Goal: Task Accomplishment & Management: Complete application form

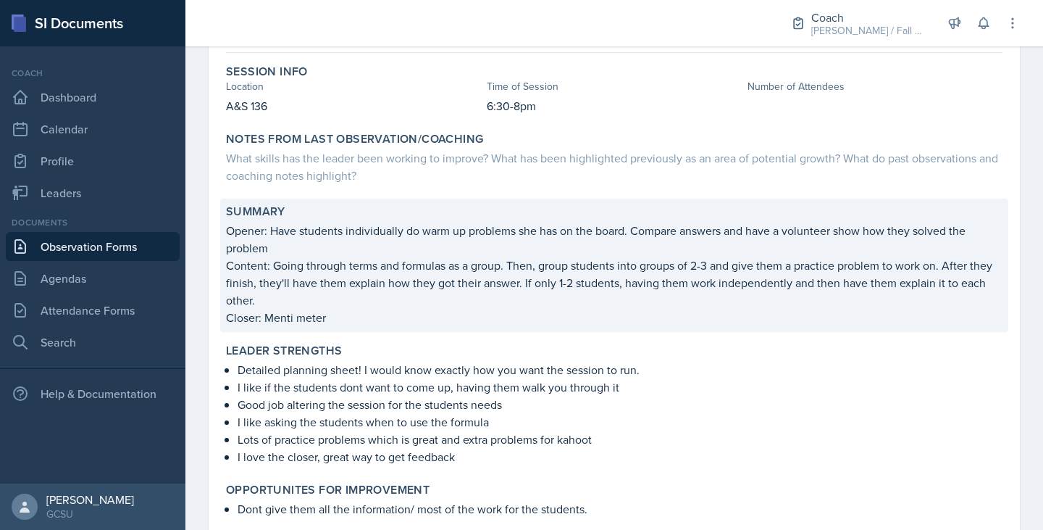
scroll to position [124, 0]
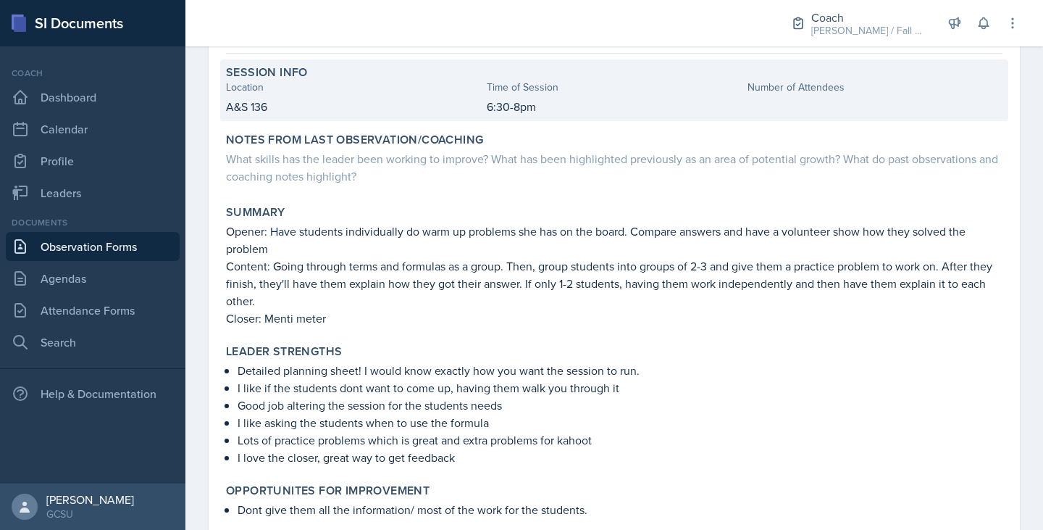
click at [520, 91] on div "Number of Attendees" at bounding box center [875, 87] width 255 height 15
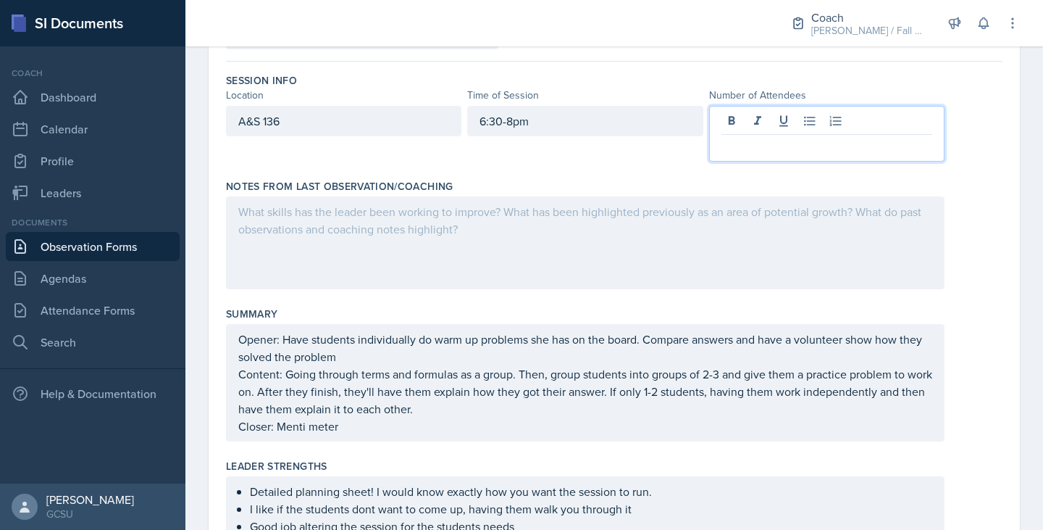
click at [520, 121] on div at bounding box center [826, 134] width 235 height 56
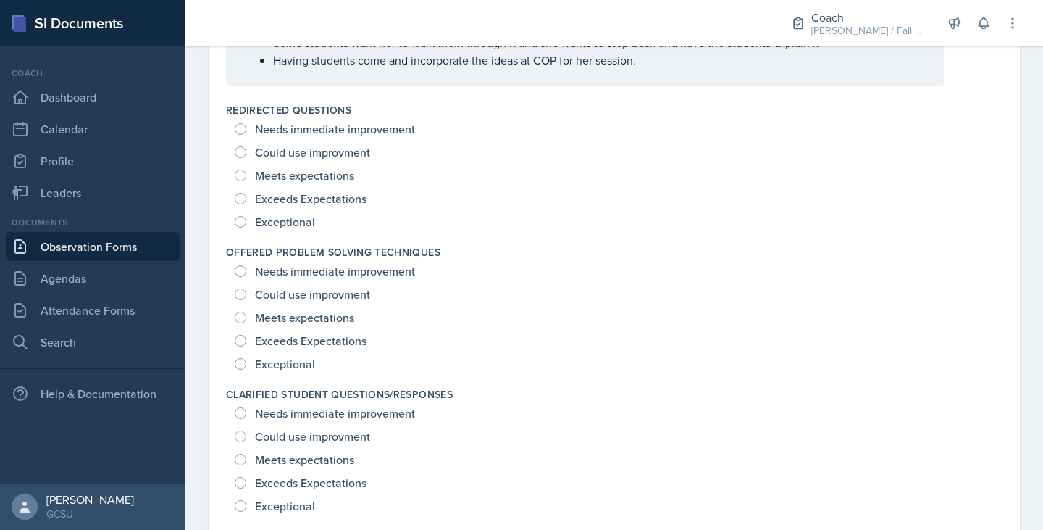
scroll to position [1015, 0]
click at [330, 169] on span "Meets expectations" at bounding box center [304, 174] width 99 height 14
click at [246, 169] on input "Meets expectations" at bounding box center [241, 175] width 12 height 12
radio input "true"
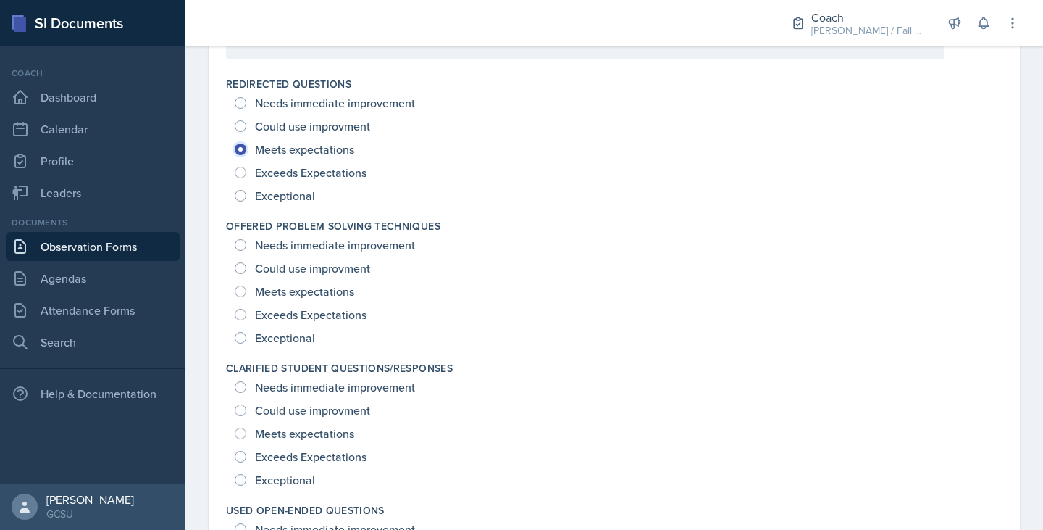
scroll to position [990, 0]
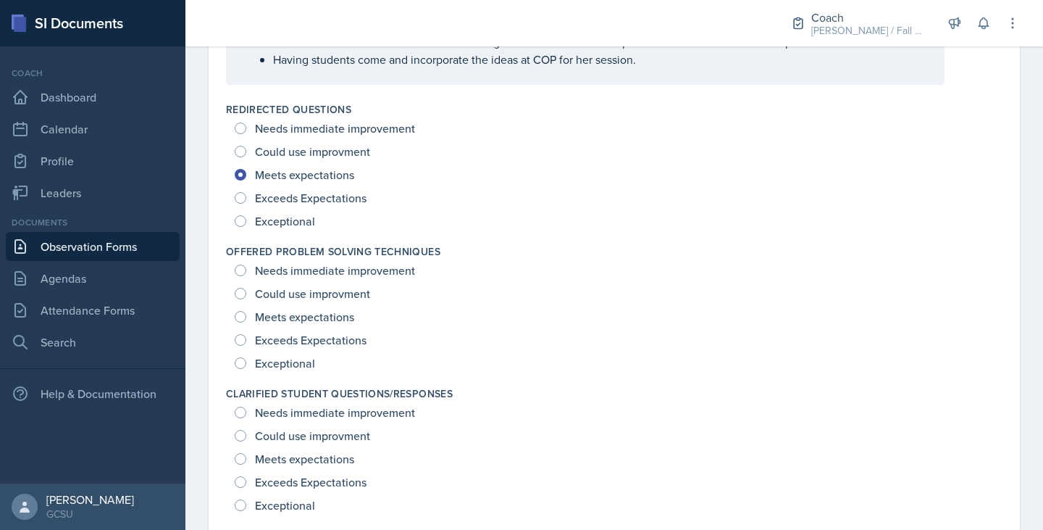
click at [322, 315] on span "Meets expectations" at bounding box center [304, 316] width 99 height 14
click at [246, 315] on input "Meets expectations" at bounding box center [241, 317] width 12 height 12
radio input "true"
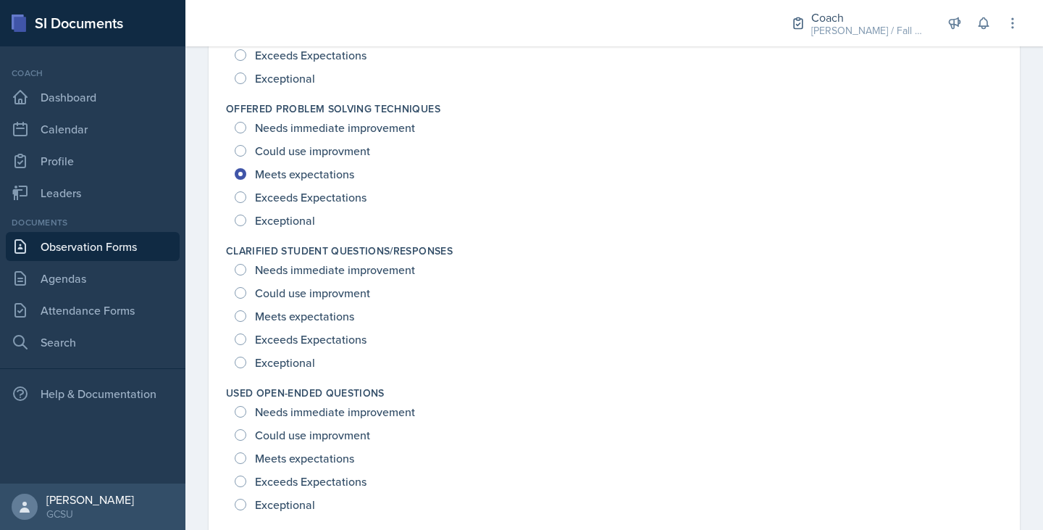
click at [322, 315] on span "Meets expectations" at bounding box center [304, 316] width 99 height 14
click at [246, 315] on input "Meets expectations" at bounding box center [241, 316] width 12 height 12
radio input "true"
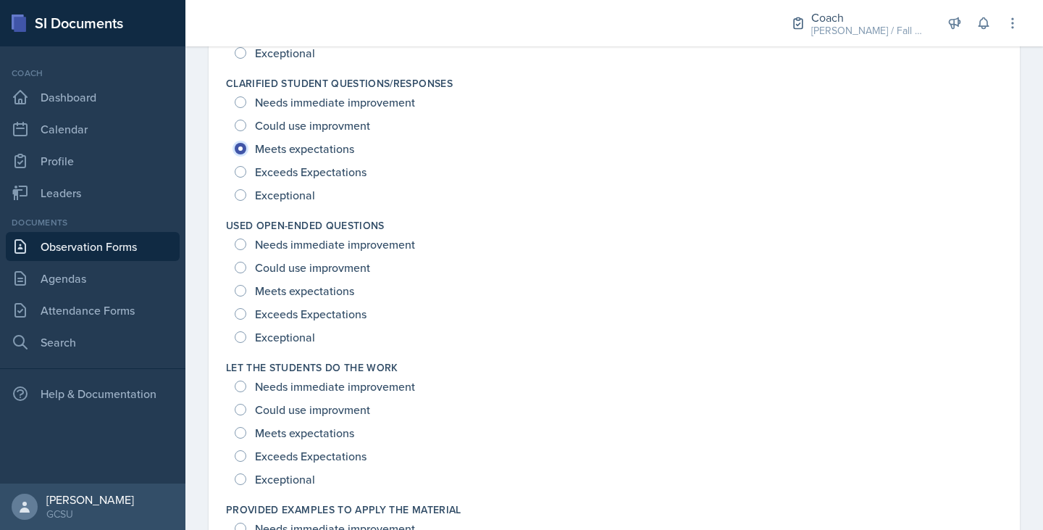
scroll to position [1301, 0]
click at [311, 285] on span "Meets expectations" at bounding box center [304, 290] width 99 height 14
click at [246, 285] on input "Meets expectations" at bounding box center [241, 290] width 12 height 12
radio input "true"
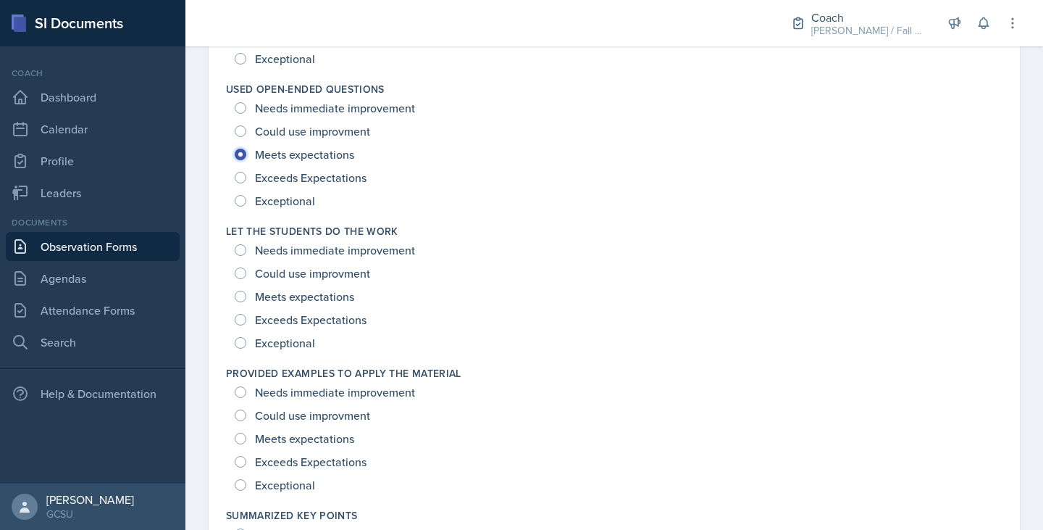
scroll to position [1453, 0]
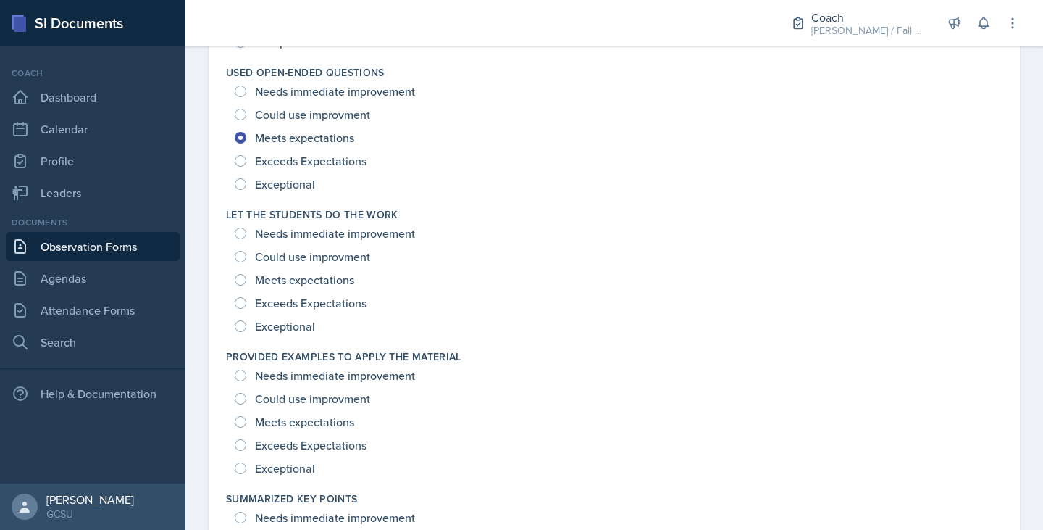
click at [311, 285] on span "Meets expectations" at bounding box center [304, 279] width 99 height 14
click at [246, 285] on input "Meets expectations" at bounding box center [241, 280] width 12 height 12
radio input "true"
click at [302, 261] on span "Could use improvment" at bounding box center [312, 256] width 115 height 14
click at [246, 261] on input "Could use improvment" at bounding box center [241, 257] width 12 height 12
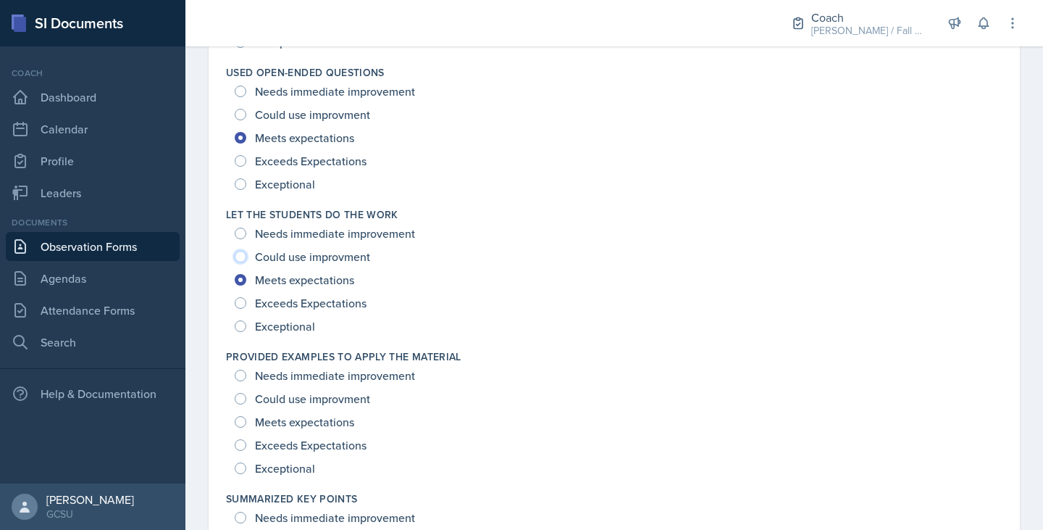
radio input "true"
click at [330, 438] on span "Exceeds Expectations" at bounding box center [311, 445] width 112 height 14
click at [246, 439] on input "Exceeds Expectations" at bounding box center [241, 445] width 12 height 12
radio input "true"
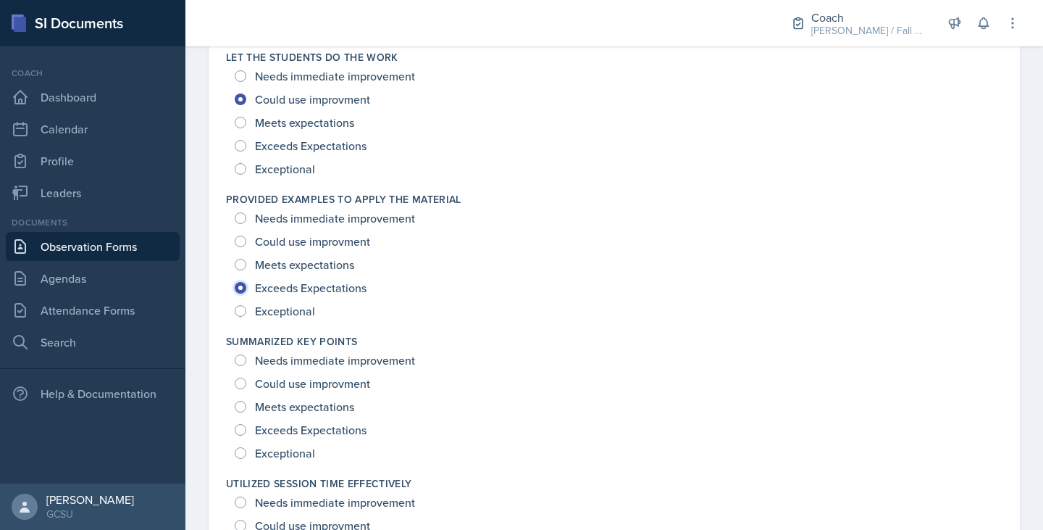
scroll to position [1611, 0]
click at [313, 433] on span "Exceeds Expectations" at bounding box center [311, 429] width 112 height 14
click at [246, 433] on input "Exceeds Expectations" at bounding box center [241, 429] width 12 height 12
radio input "true"
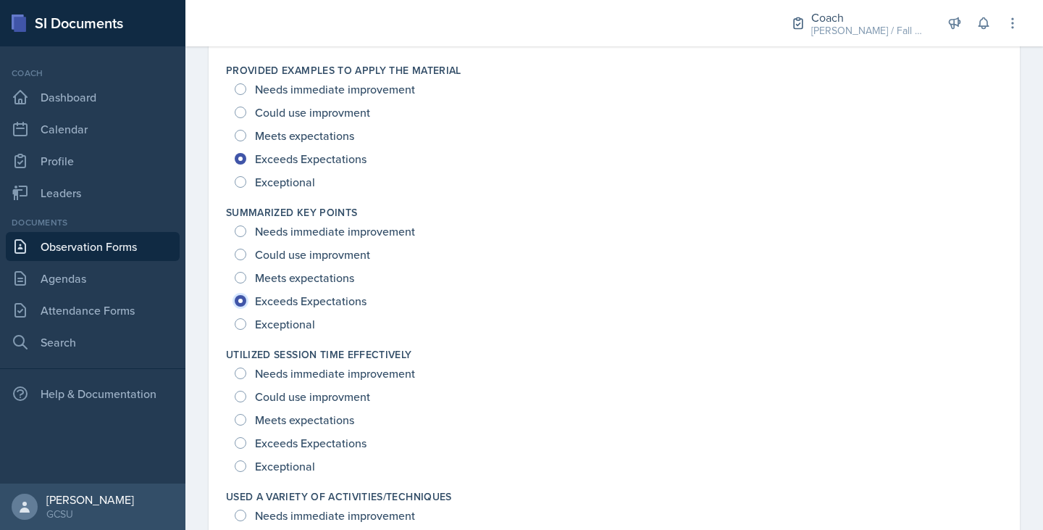
scroll to position [1740, 0]
click at [309, 440] on span "Exceeds Expectations" at bounding box center [311, 441] width 112 height 14
click at [246, 440] on input "Exceeds Expectations" at bounding box center [241, 441] width 12 height 12
radio input "true"
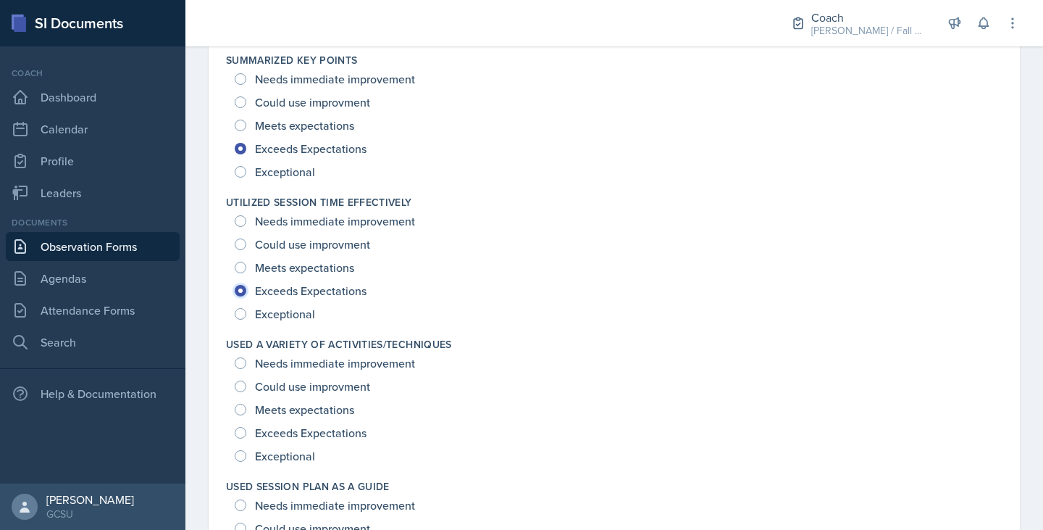
scroll to position [1893, 0]
click at [304, 430] on span "Exceeds Expectations" at bounding box center [311, 431] width 112 height 14
click at [246, 430] on input "Exceeds Expectations" at bounding box center [241, 431] width 12 height 12
radio input "true"
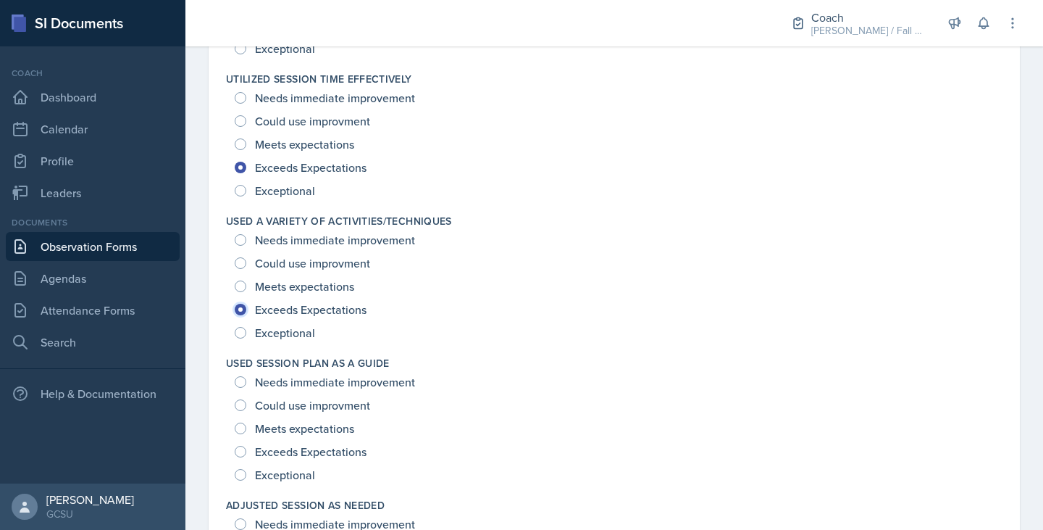
scroll to position [2023, 0]
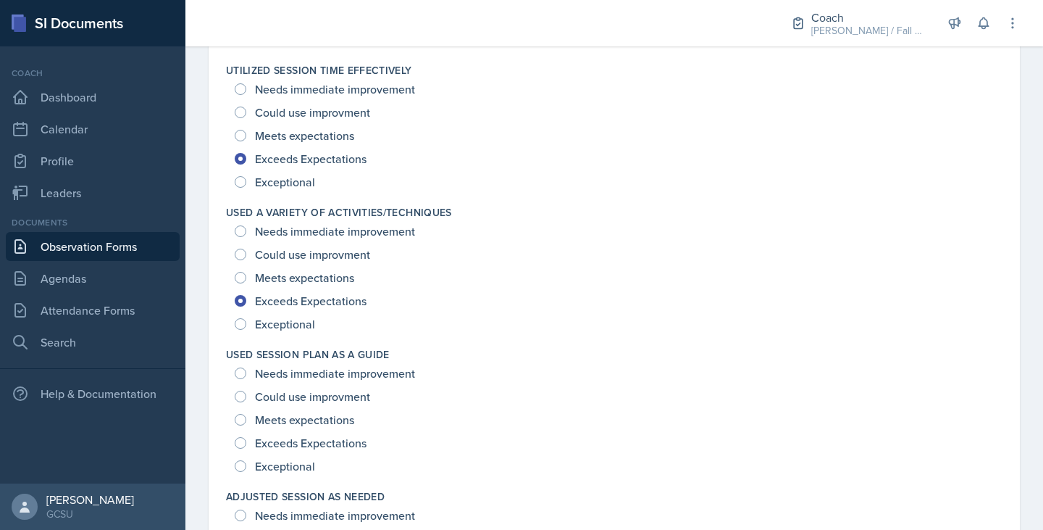
click at [293, 472] on span "Exceptional" at bounding box center [285, 466] width 60 height 14
click at [246, 472] on input "Exceptional" at bounding box center [241, 466] width 12 height 12
radio input "true"
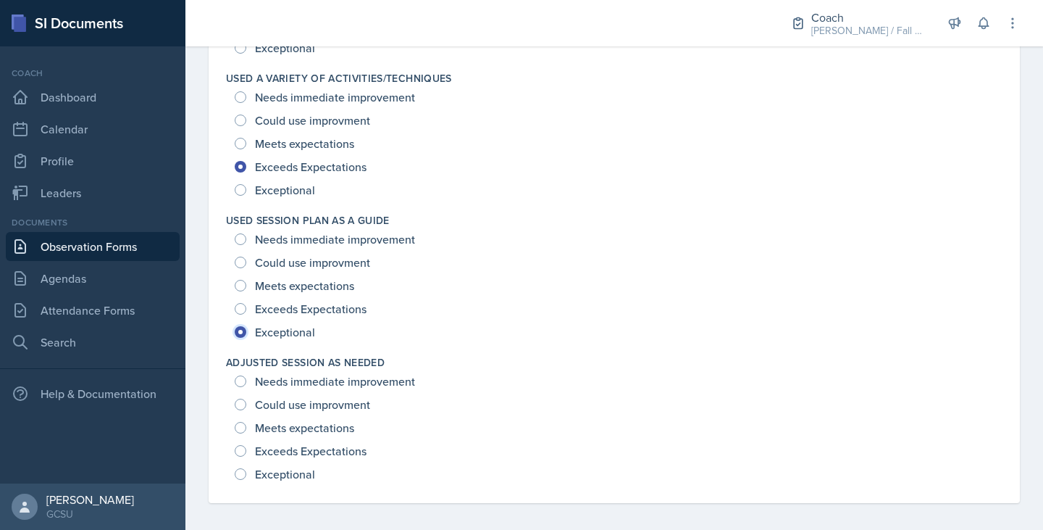
scroll to position [2165, 0]
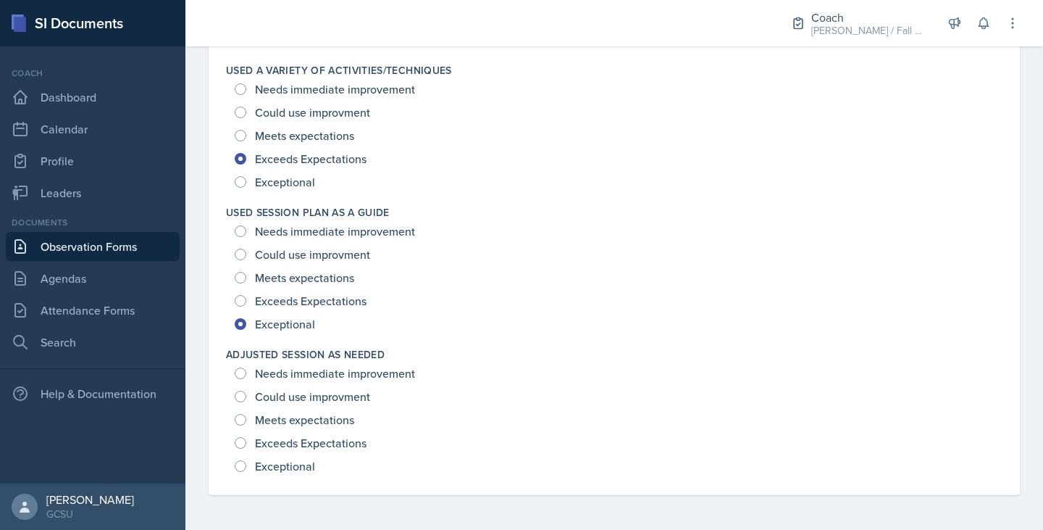
click at [277, 423] on span "Meets expectations" at bounding box center [304, 419] width 99 height 14
click at [246, 423] on input "Meets expectations" at bounding box center [241, 420] width 12 height 12
radio input "true"
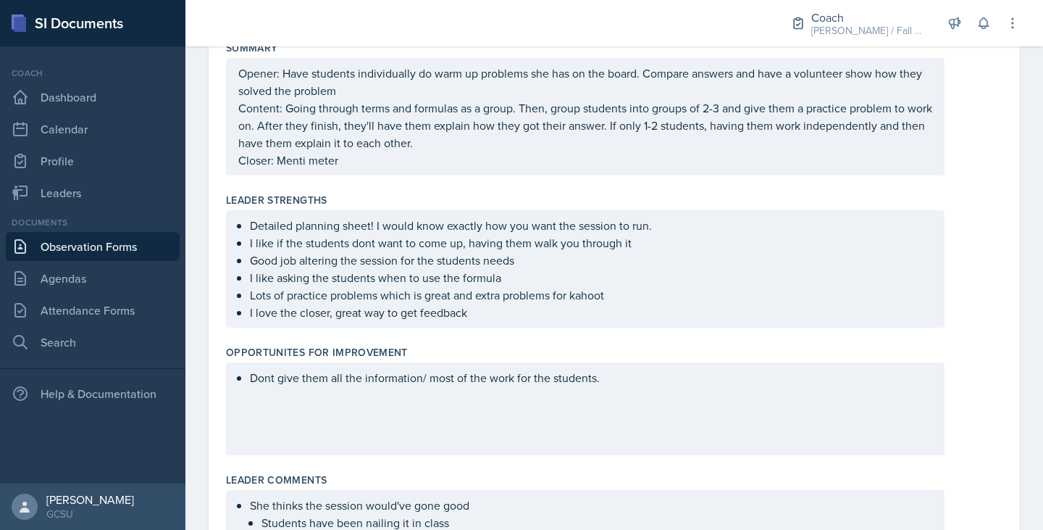
scroll to position [0, 0]
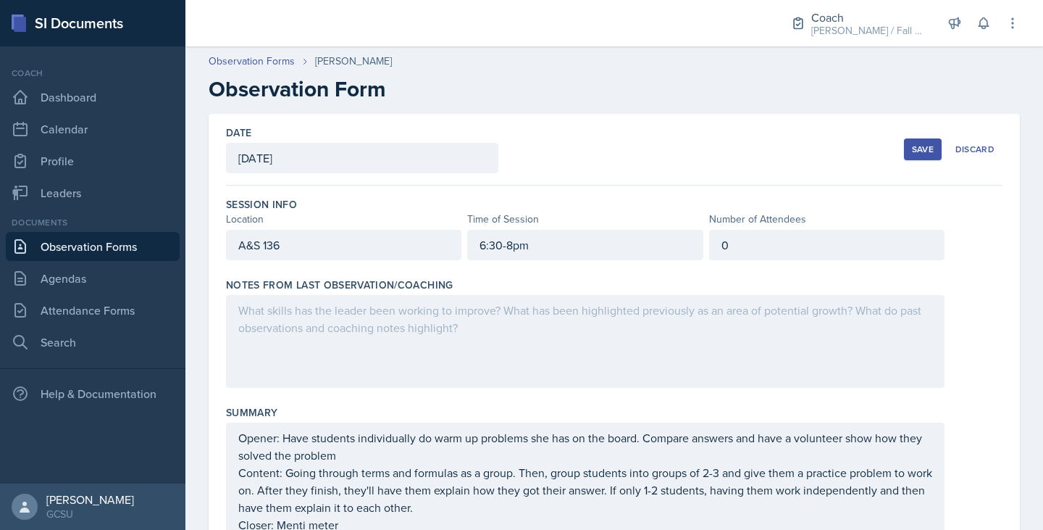
click at [520, 146] on div "Save" at bounding box center [923, 149] width 22 height 12
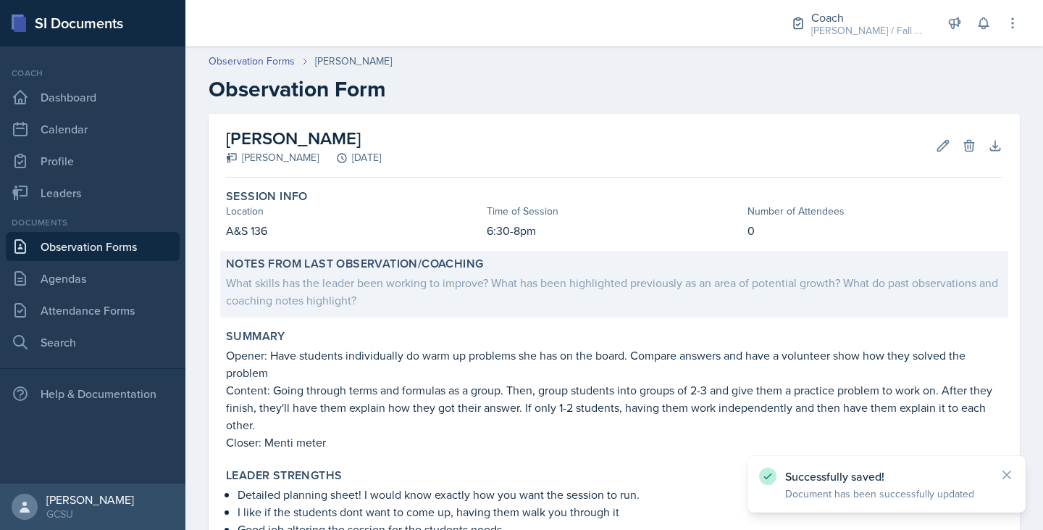
click at [520, 272] on div "What skills has the leader been working to improve? What has been highlighted p…" at bounding box center [614, 290] width 777 height 38
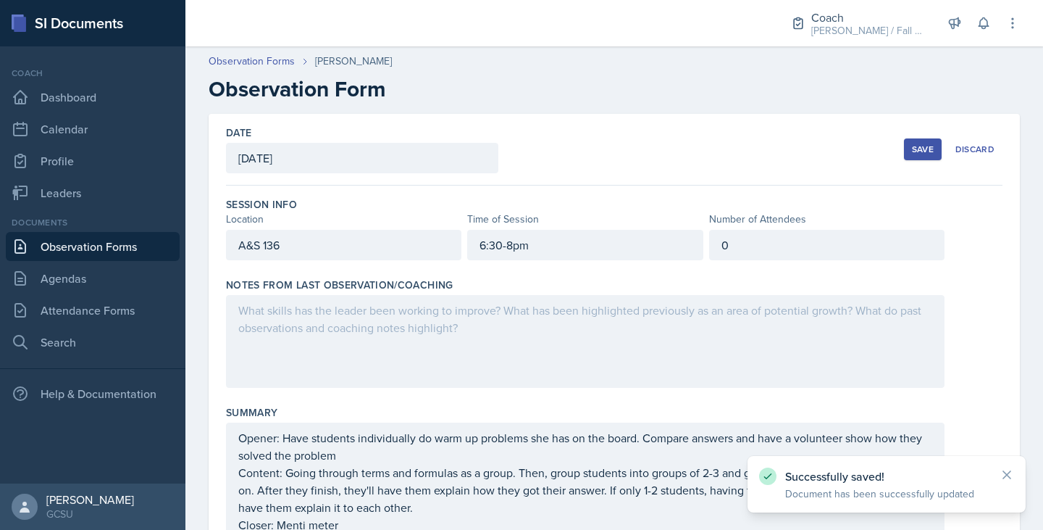
click at [520, 333] on div at bounding box center [585, 341] width 719 height 93
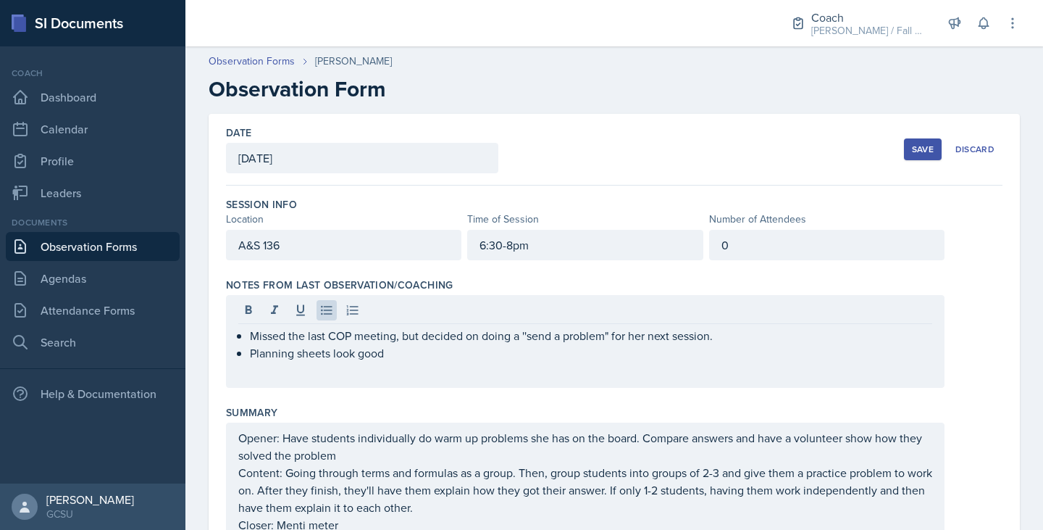
click at [520, 159] on button "Save" at bounding box center [923, 149] width 38 height 22
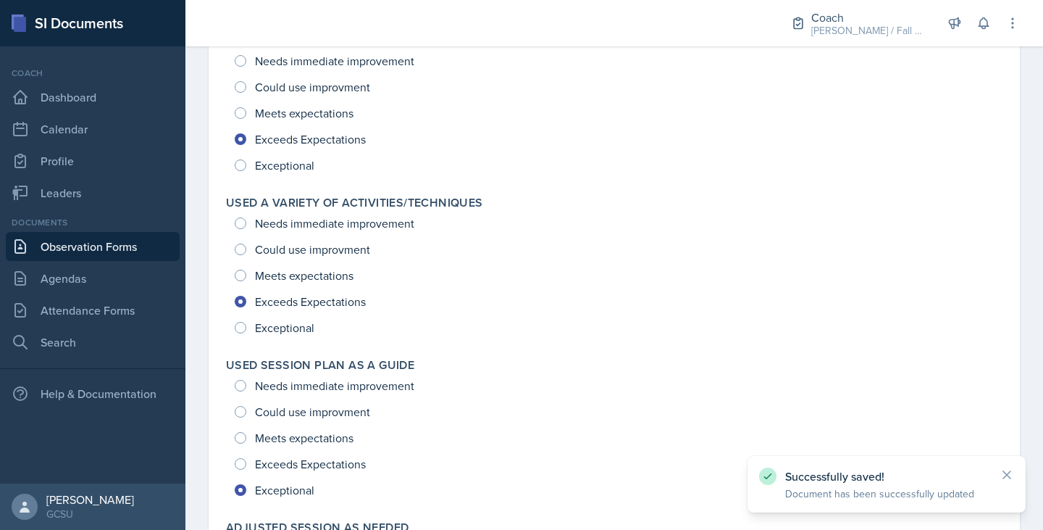
scroll to position [2169, 0]
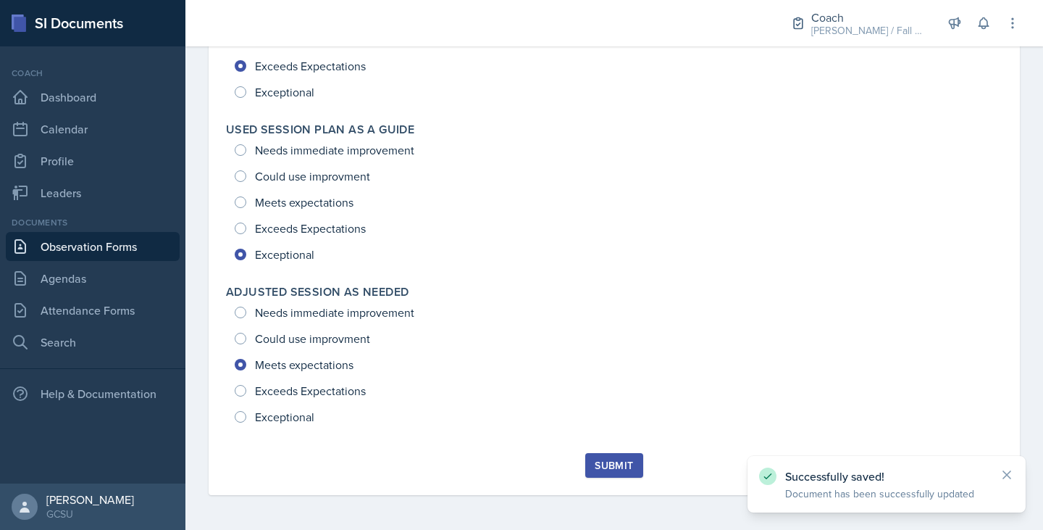
click at [520, 475] on button "Submit" at bounding box center [613, 465] width 57 height 25
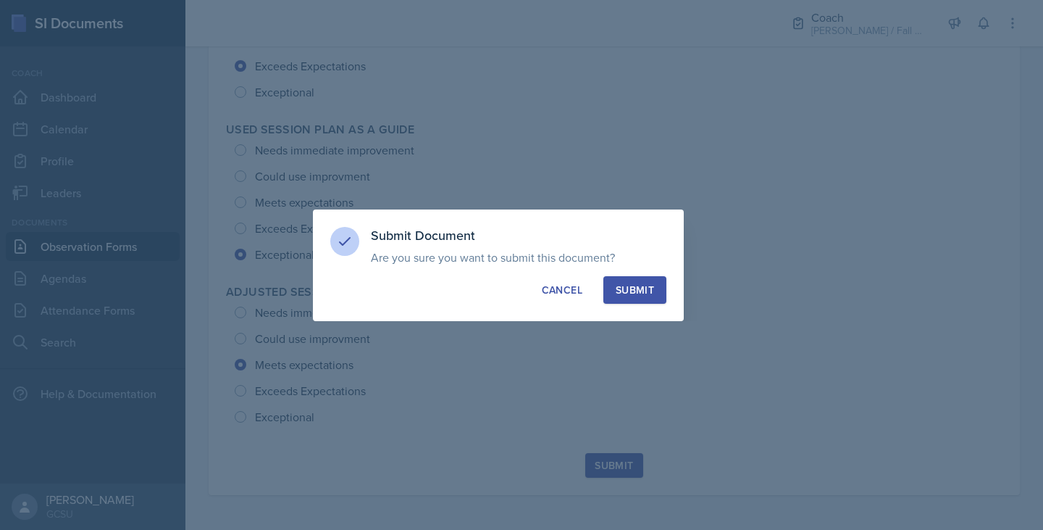
click at [520, 292] on div "Submit" at bounding box center [635, 290] width 38 height 14
radio input "true"
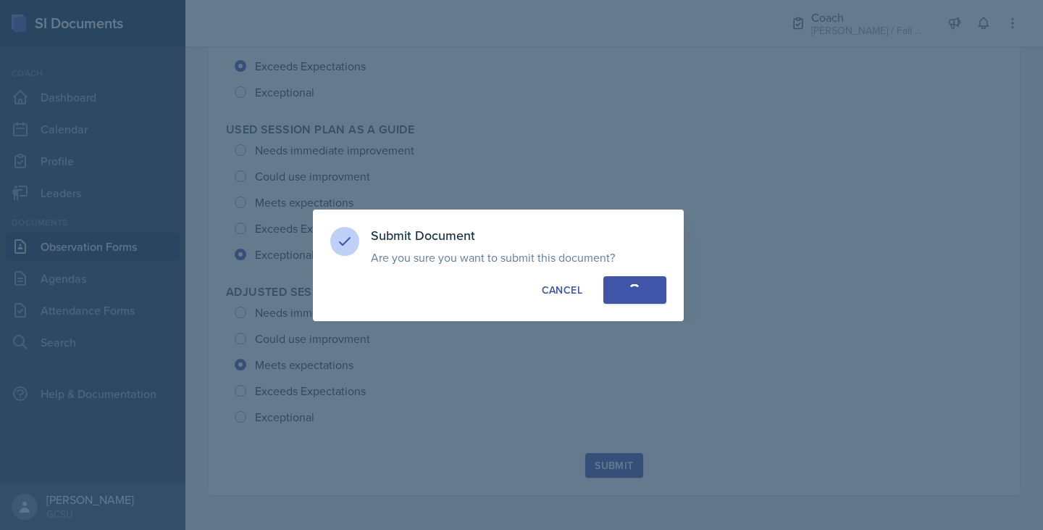
radio input "true"
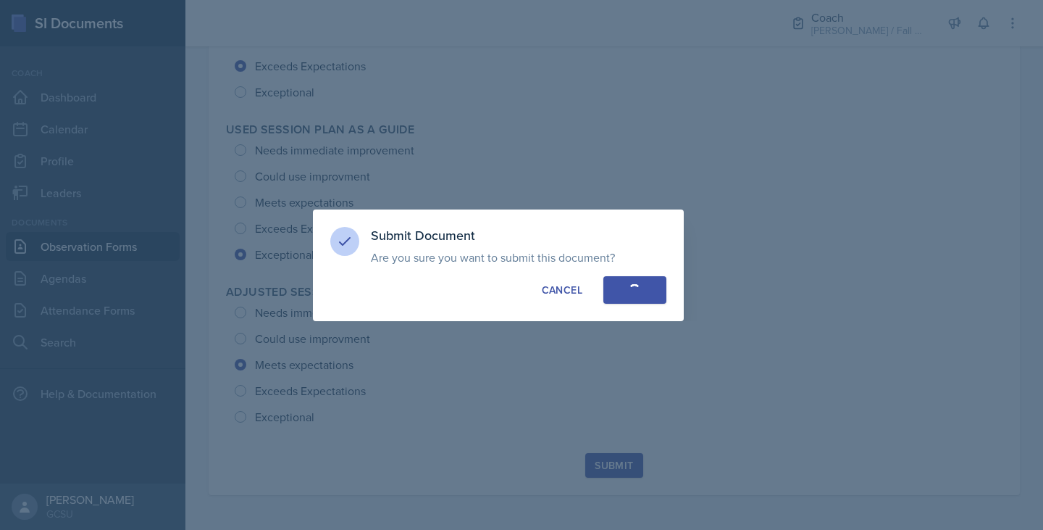
radio input "true"
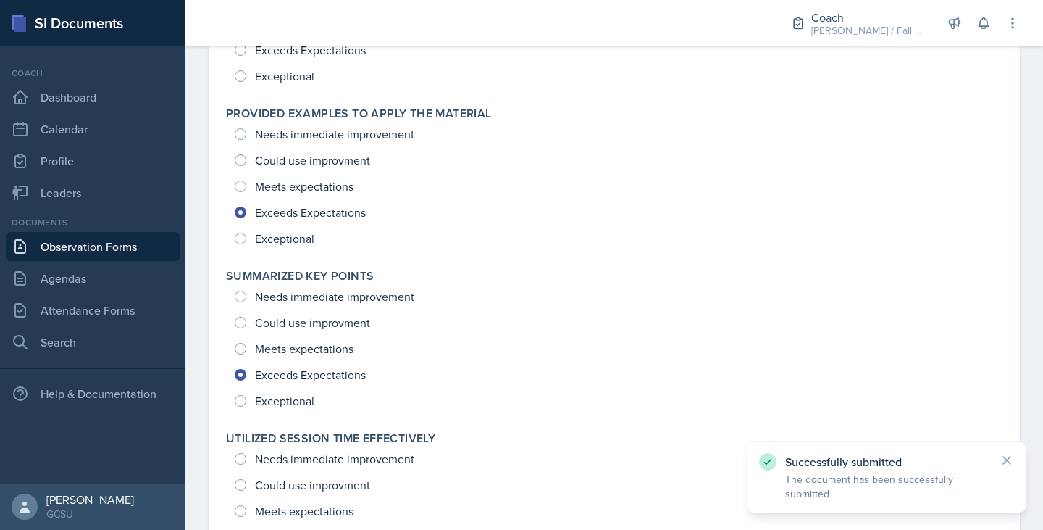
scroll to position [1248, 0]
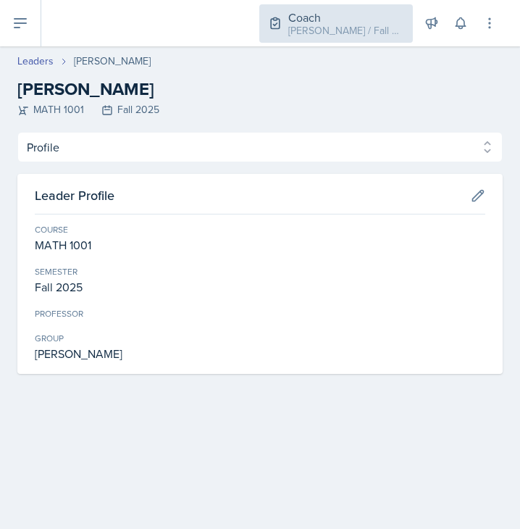
click at [359, 28] on div "[PERSON_NAME] / Fall 2025" at bounding box center [346, 30] width 116 height 15
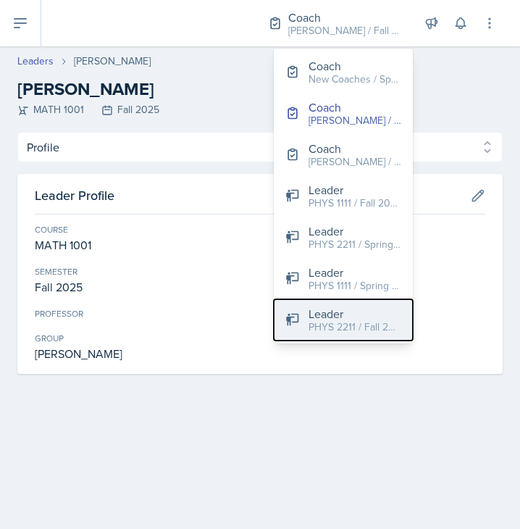
click at [312, 333] on div "PHYS 2211 / Fall 2025" at bounding box center [355, 327] width 93 height 15
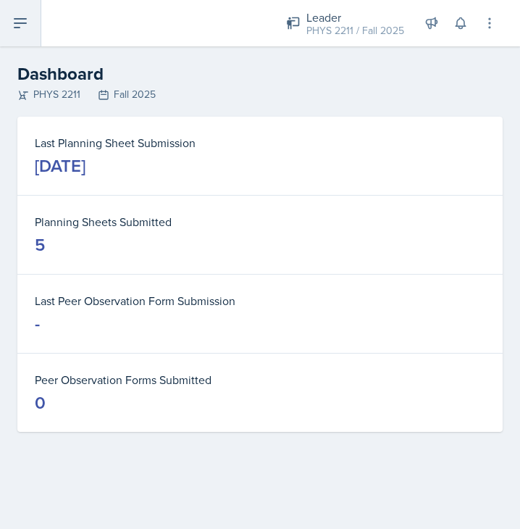
click at [31, 31] on button at bounding box center [20, 23] width 41 height 46
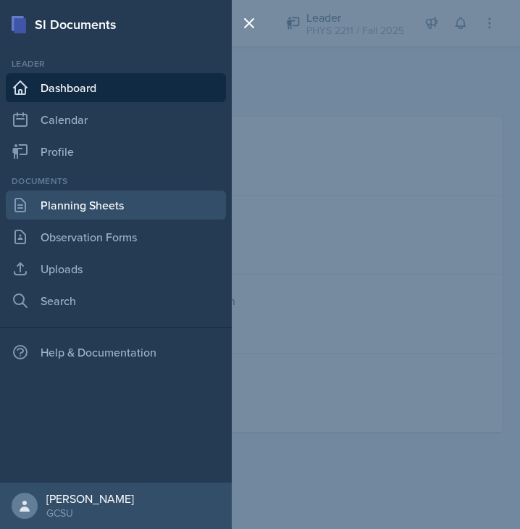
click at [115, 196] on link "Planning Sheets" at bounding box center [116, 205] width 220 height 29
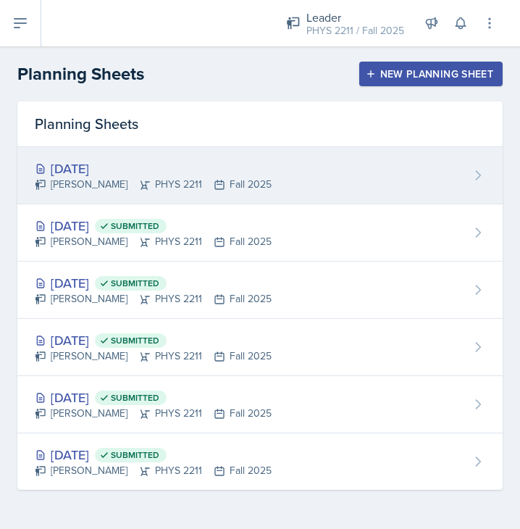
click at [221, 191] on div "[PERSON_NAME] PHYS 2211 Fall 2025" at bounding box center [153, 184] width 237 height 15
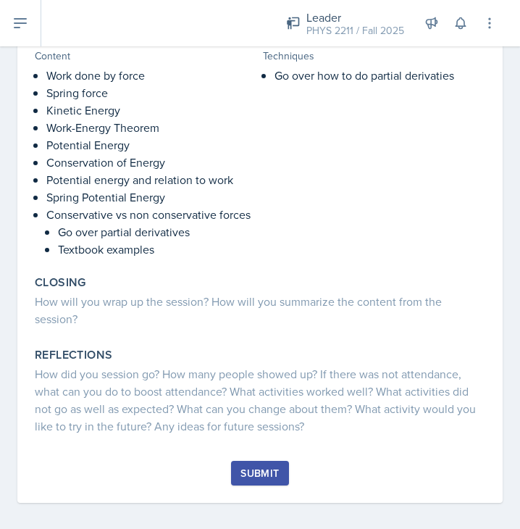
scroll to position [341, 0]
